Goal: Task Accomplishment & Management: Use online tool/utility

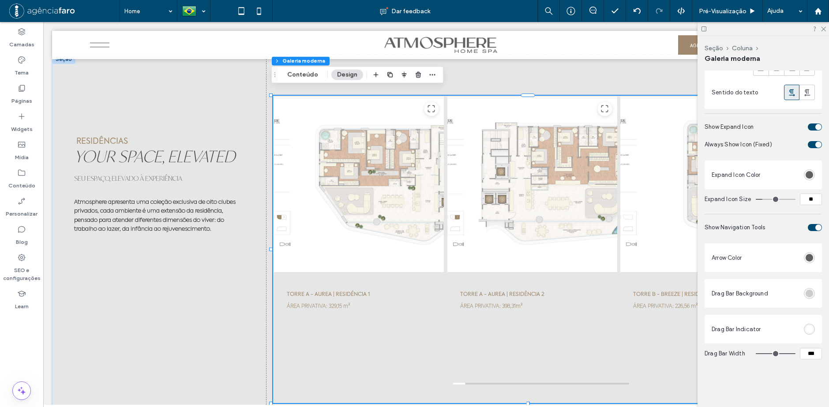
scroll to position [2391, 0]
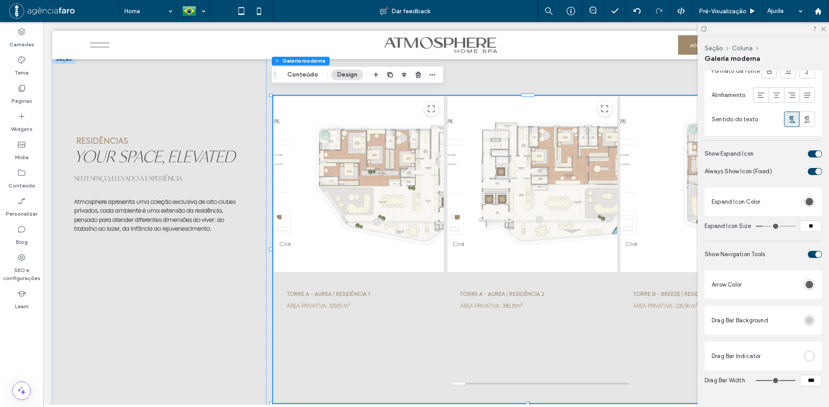
click at [723, 157] on span "Show Expand Icon" at bounding box center [729, 154] width 49 height 7
copy div "Show Expand Icon"
click at [384, 144] on div at bounding box center [359, 184] width 171 height 177
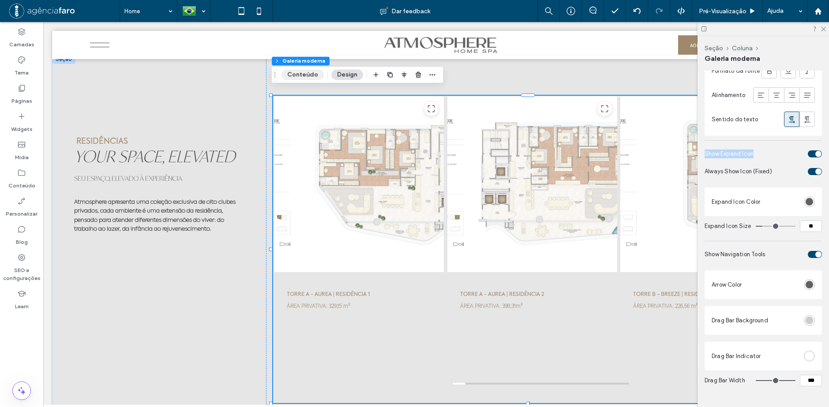
click at [306, 74] on button "Conteúdo" at bounding box center [303, 74] width 42 height 11
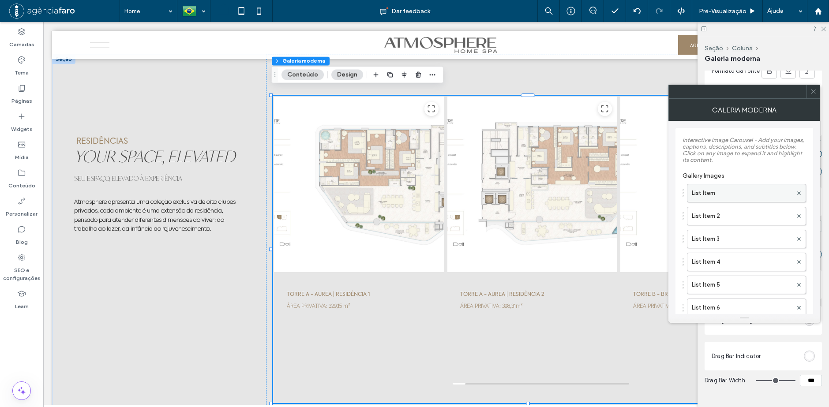
click at [709, 196] on label "List Item" at bounding box center [742, 193] width 101 height 18
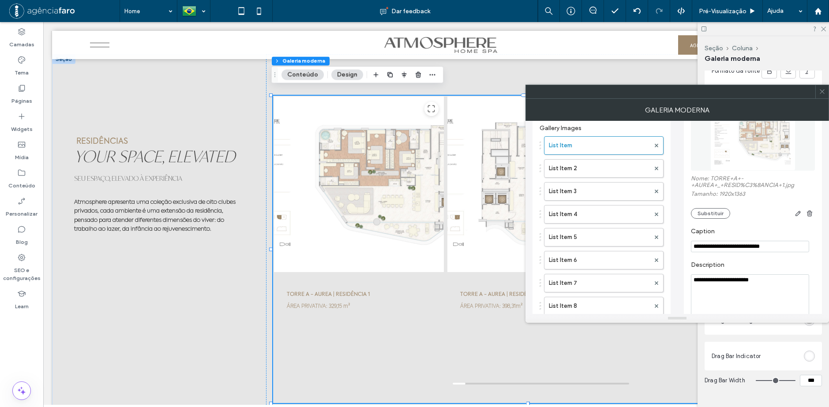
scroll to position [0, 0]
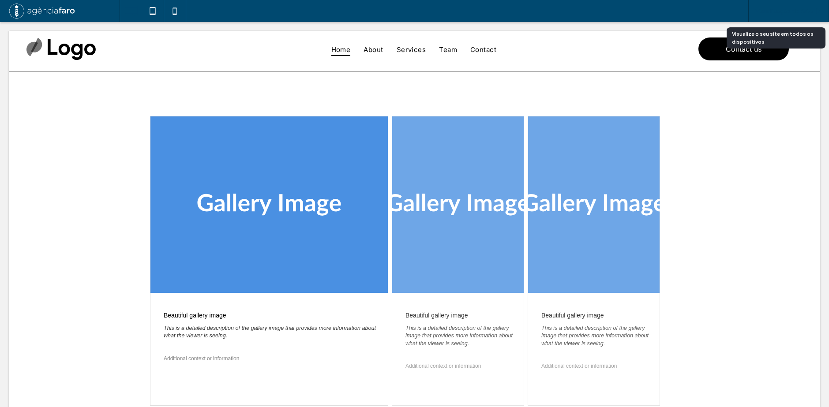
click at [778, 9] on span "Visualização do Site" at bounding box center [784, 12] width 57 height 8
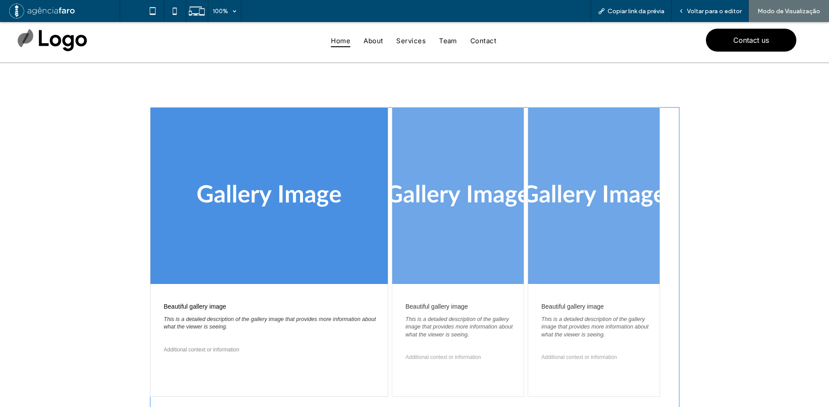
click at [368, 120] on span at bounding box center [415, 276] width 530 height 339
click at [688, 11] on div "Voltar para o editor" at bounding box center [710, 12] width 77 height 8
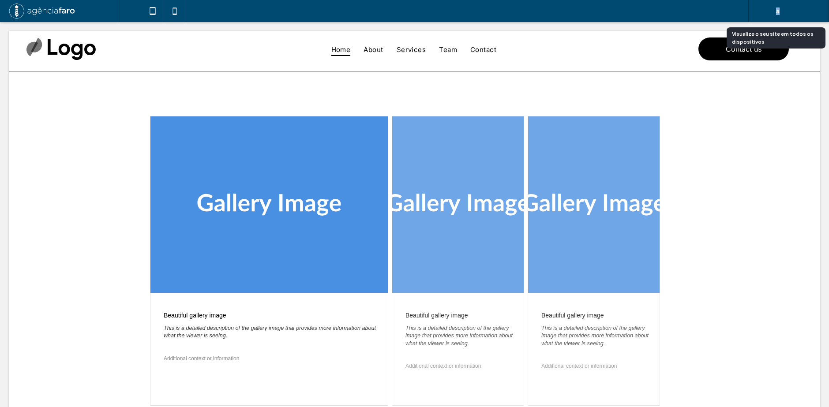
click at [780, 9] on span "Visualização do Site" at bounding box center [784, 12] width 57 height 8
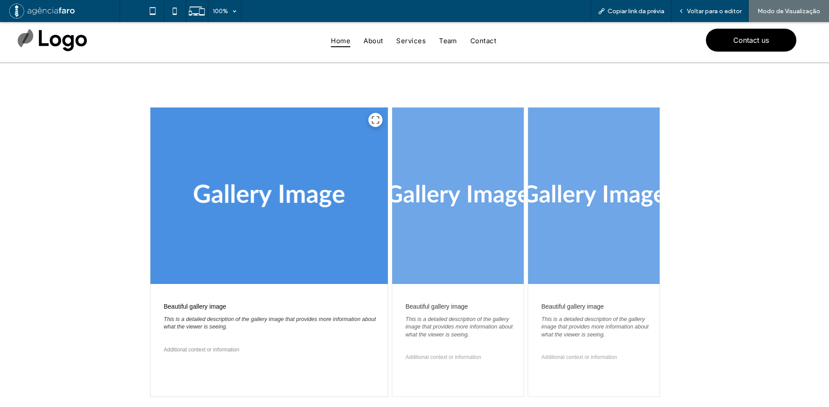
click at [373, 119] on icon at bounding box center [375, 120] width 8 height 8
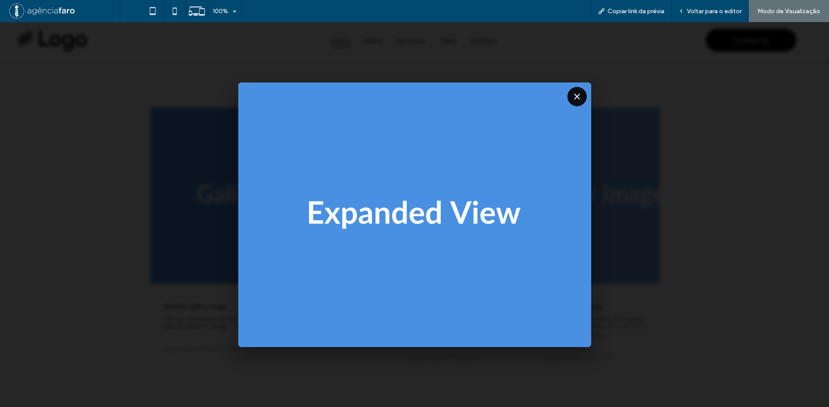
click at [578, 94] on icon at bounding box center [577, 97] width 10 height 10
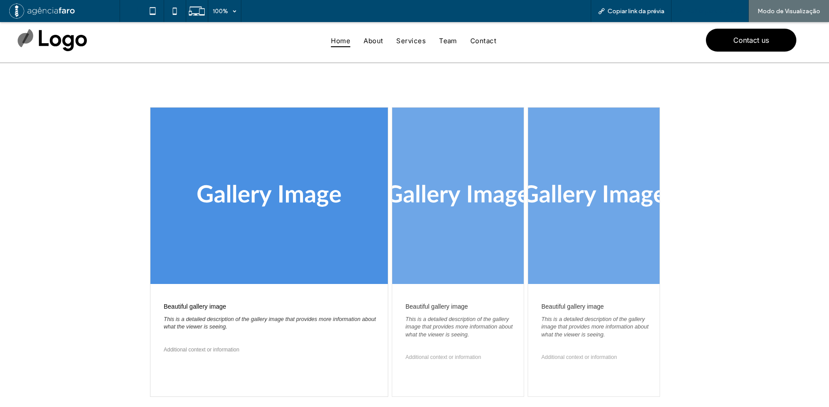
click at [711, 10] on span "Voltar para o editor" at bounding box center [714, 12] width 55 height 8
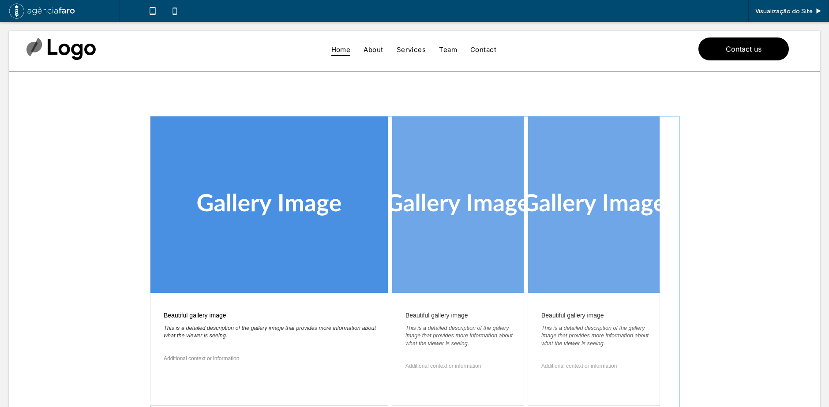
click at [407, 198] on span at bounding box center [415, 285] width 530 height 339
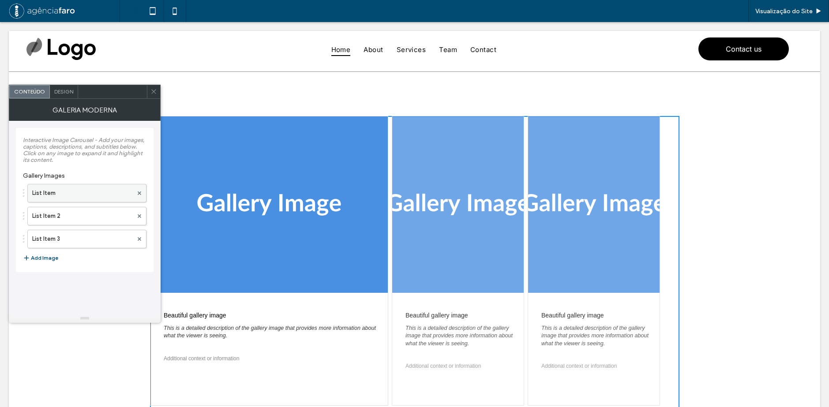
click at [72, 199] on label "List Item" at bounding box center [82, 193] width 101 height 18
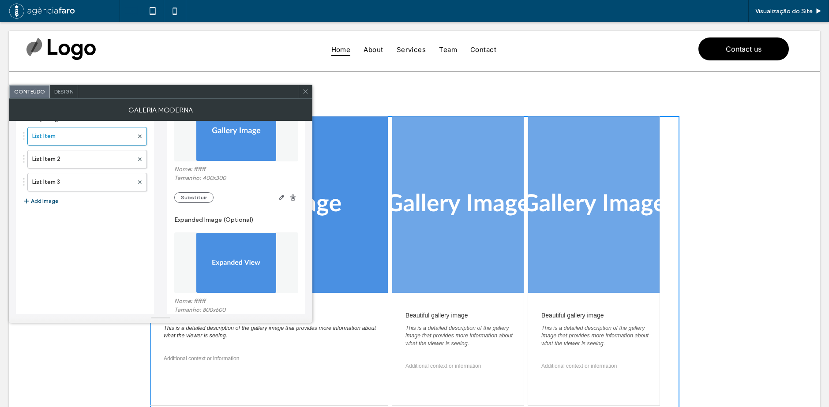
scroll to position [44, 0]
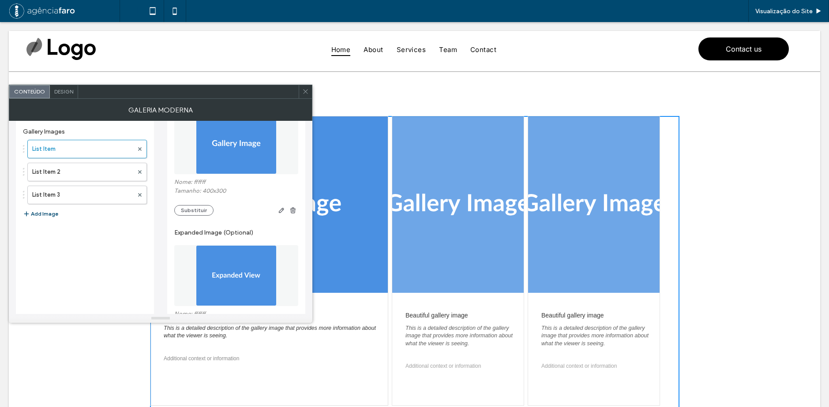
click at [310, 87] on div at bounding box center [305, 91] width 13 height 13
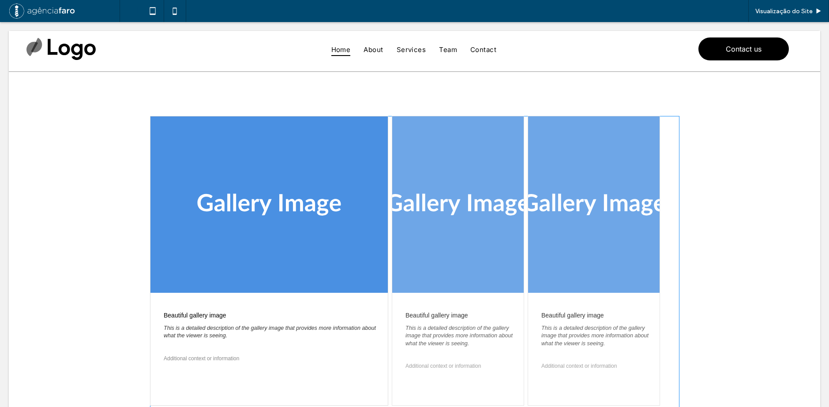
click at [412, 197] on span at bounding box center [415, 285] width 530 height 339
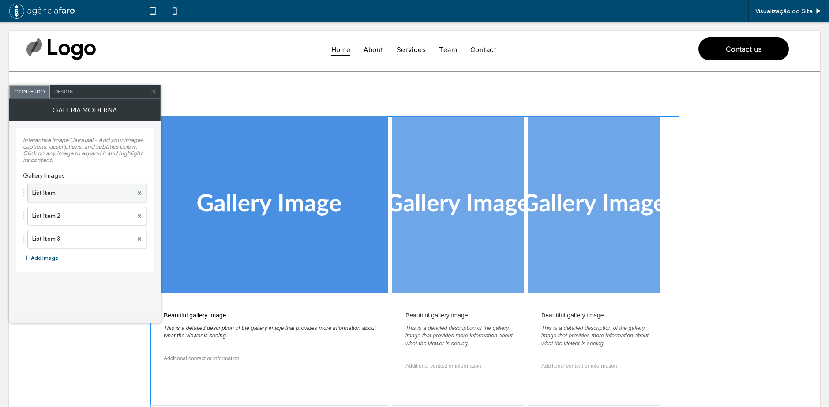
click at [100, 186] on label "List Item" at bounding box center [82, 193] width 101 height 18
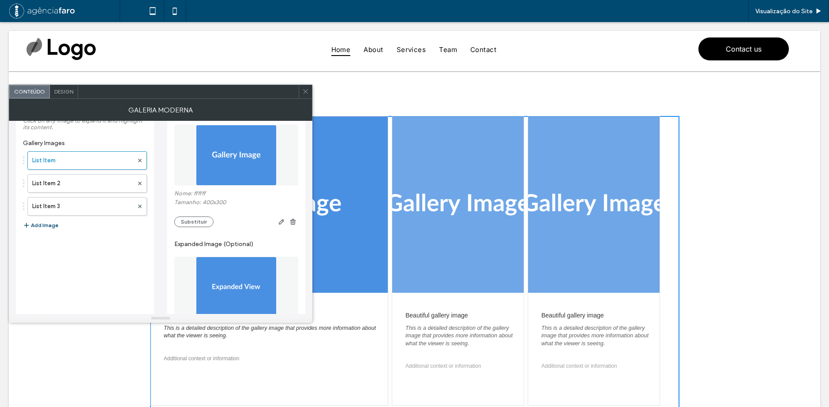
scroll to position [132, 0]
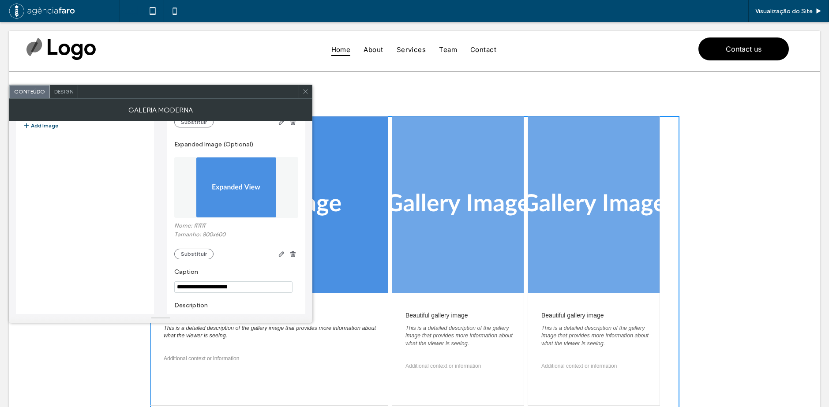
click at [291, 260] on div "Expanded Image (Optional) Nome: ffffff Tamanho: 800x600 Substituir" at bounding box center [236, 198] width 124 height 132
click at [293, 257] on span "button" at bounding box center [293, 254] width 11 height 11
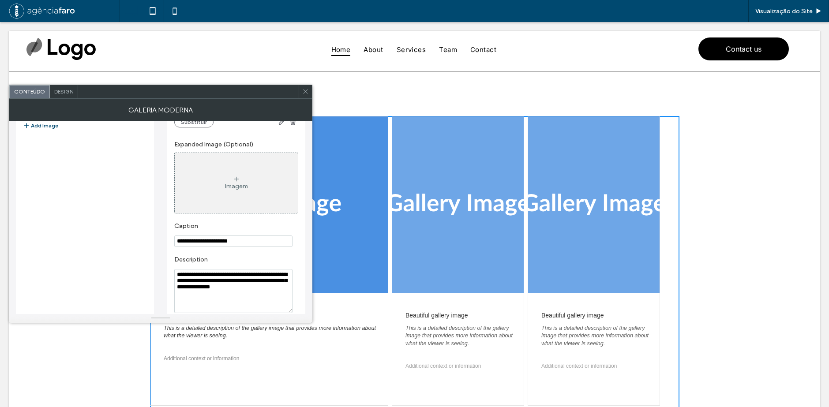
click at [304, 95] on span at bounding box center [305, 91] width 7 height 13
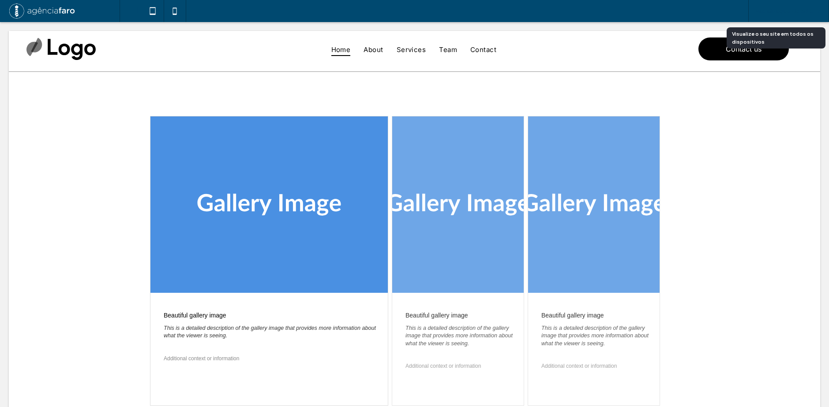
click at [789, 6] on div "Visualização do Site" at bounding box center [789, 11] width 81 height 22
click at [786, 8] on span "Visualização do Site" at bounding box center [784, 12] width 57 height 8
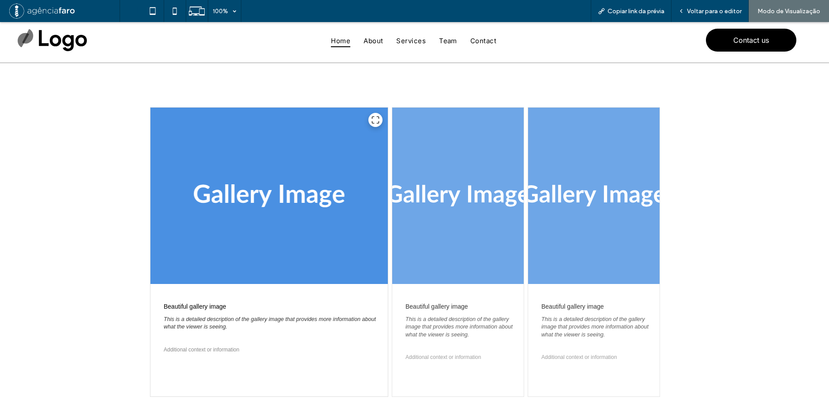
click at [371, 119] on icon at bounding box center [375, 120] width 8 height 8
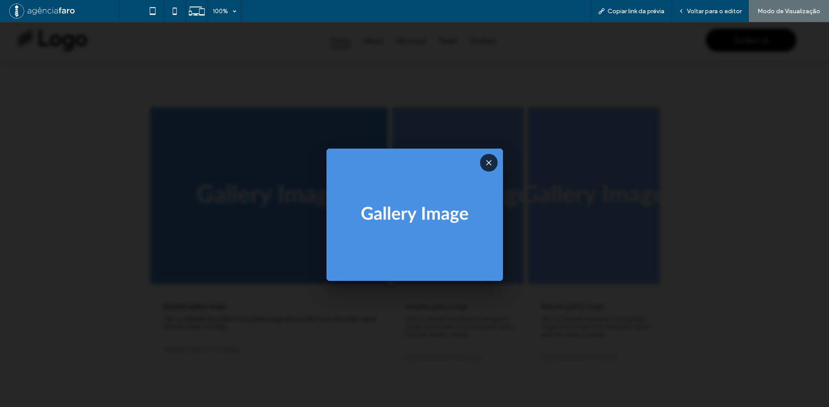
click at [412, 102] on div at bounding box center [414, 214] width 829 height 385
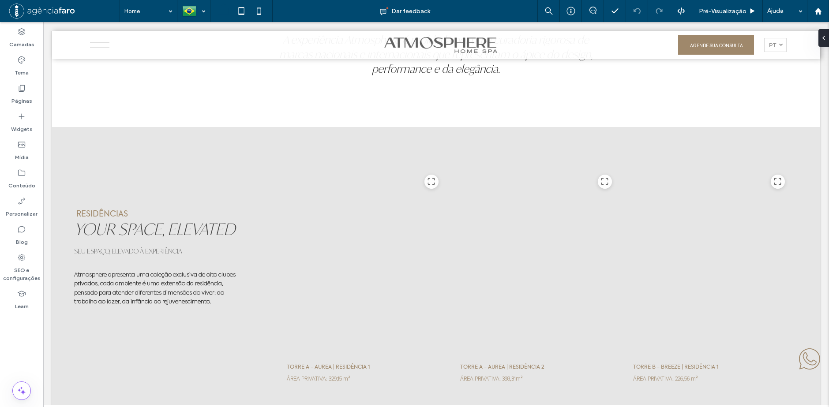
scroll to position [2781, 0]
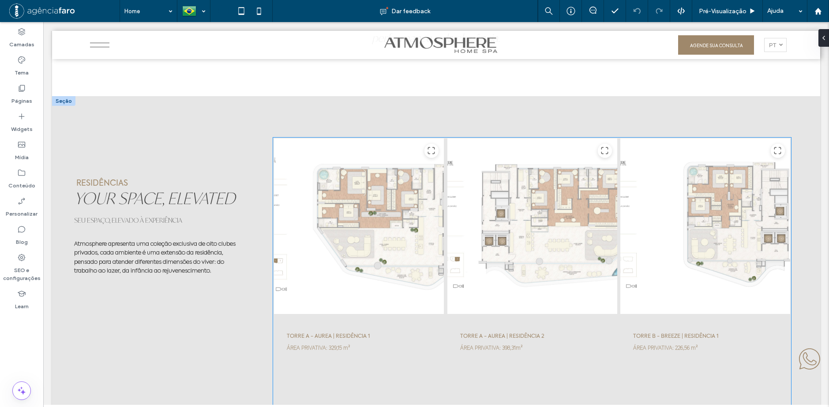
click at [427, 237] on div at bounding box center [359, 226] width 171 height 177
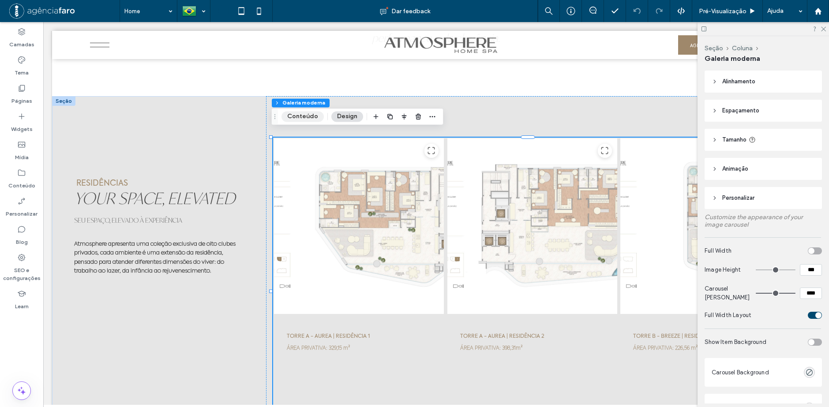
drag, startPoint x: 267, startPoint y: 194, endPoint x: 293, endPoint y: 113, distance: 84.6
click at [293, 113] on button "Conteúdo" at bounding box center [303, 116] width 42 height 11
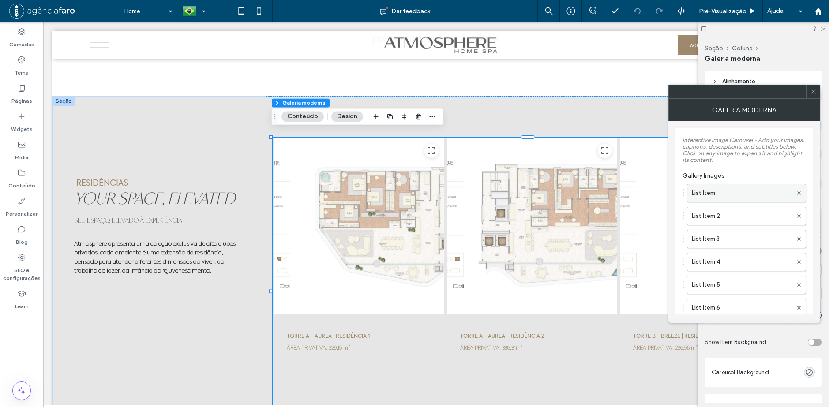
click at [743, 190] on label "List Item" at bounding box center [742, 193] width 101 height 18
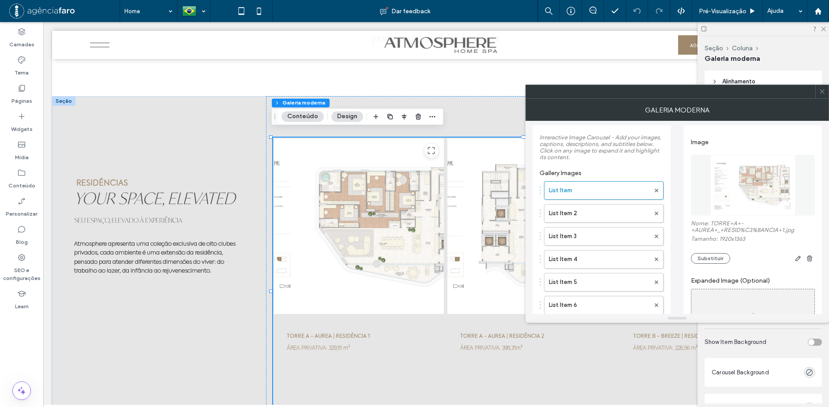
scroll to position [0, 0]
click at [754, 196] on img at bounding box center [754, 188] width 86 height 61
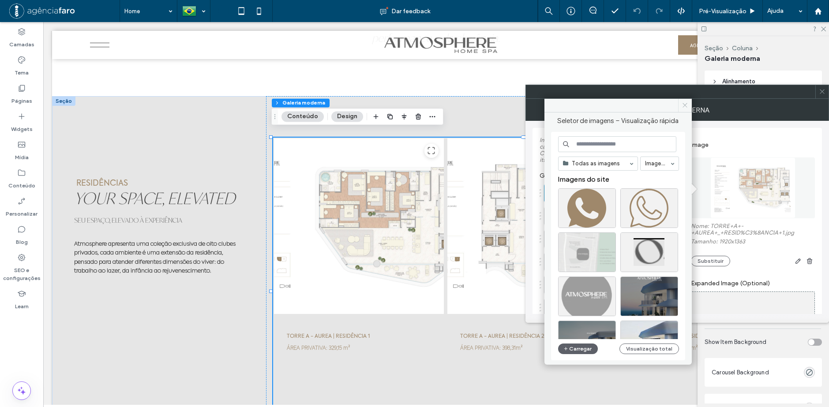
click at [688, 108] on icon at bounding box center [685, 105] width 7 height 7
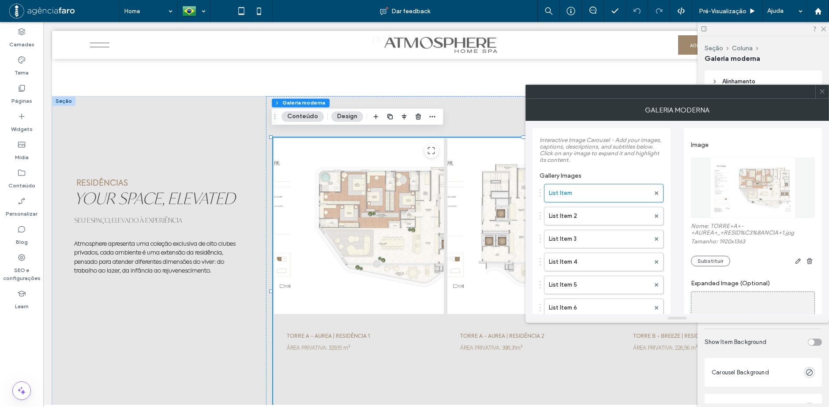
click at [754, 195] on img at bounding box center [754, 188] width 86 height 61
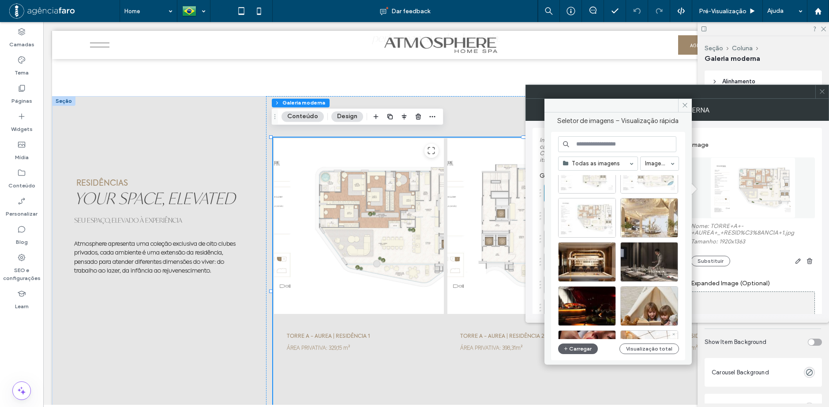
scroll to position [1005, 0]
click at [588, 237] on div at bounding box center [587, 232] width 57 height 11
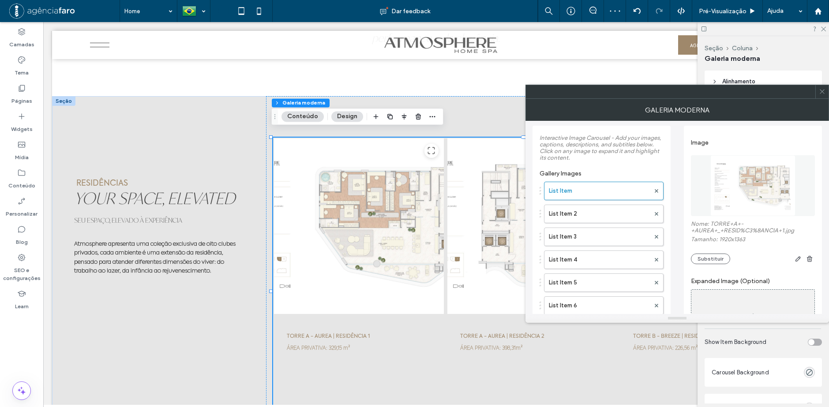
scroll to position [0, 0]
click at [714, 259] on button "Substituir" at bounding box center [710, 261] width 39 height 11
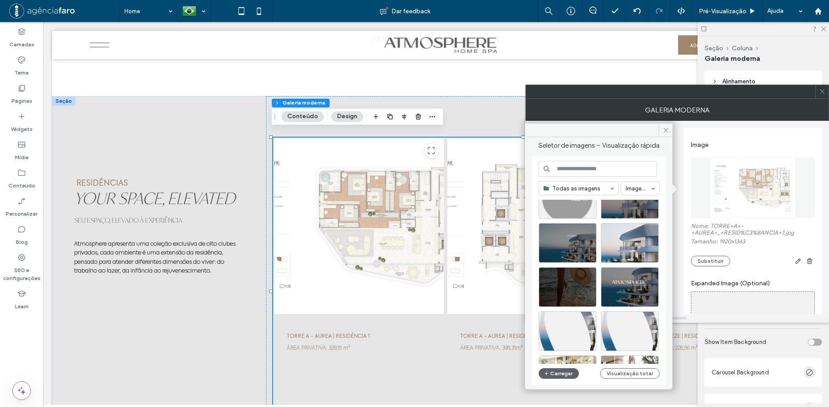
scroll to position [132, 0]
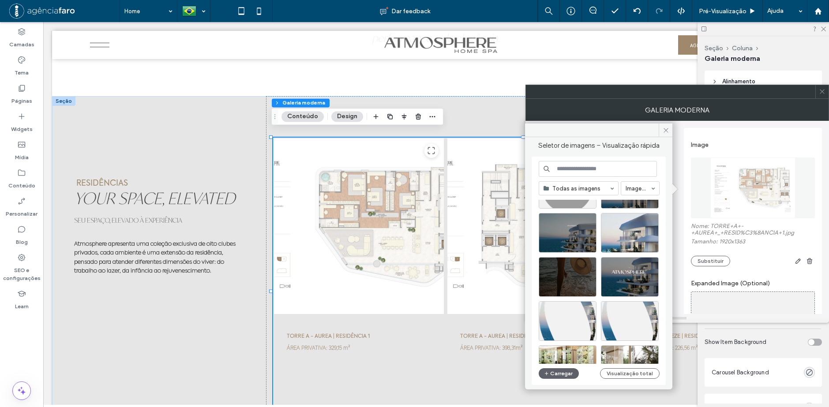
click at [826, 95] on div at bounding box center [822, 91] width 13 height 13
